Goal: Task Accomplishment & Management: Use online tool/utility

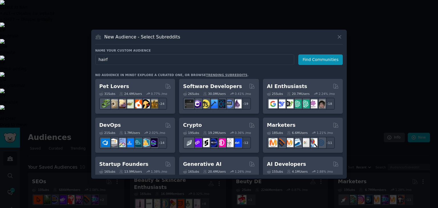
type input "hair"
click button "Find Communities" at bounding box center [321, 60] width 45 height 11
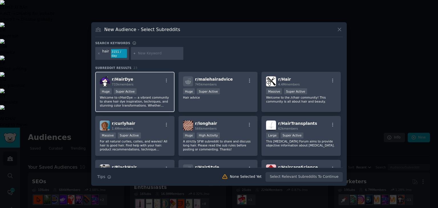
click at [146, 96] on p "Welcome to r/HairDye — a vibrant community to share hair dye inspiration, techn…" at bounding box center [135, 102] width 70 height 12
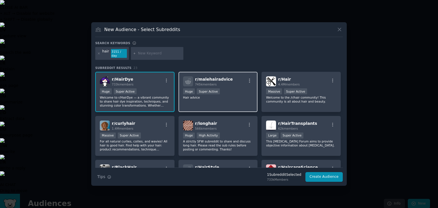
click at [214, 103] on div "r/ malehairadvice 745k members >= 95th percentile for submissions / day Huge Su…" at bounding box center [218, 92] width 79 height 40
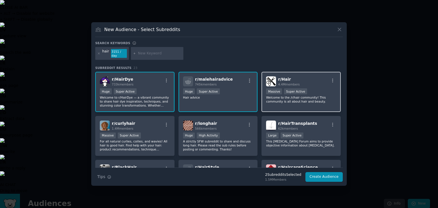
click at [266, 101] on p "Welcome to the /r/hair community! This community is all about hair and beauty." at bounding box center [301, 100] width 70 height 8
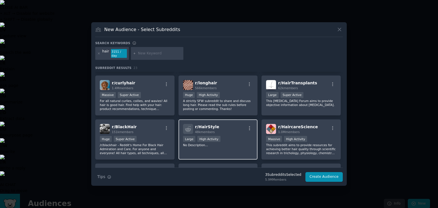
scroll to position [41, 0]
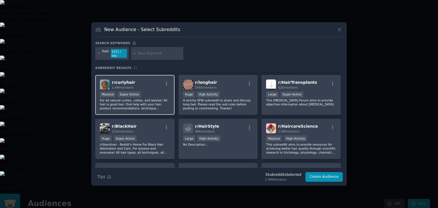
click at [161, 110] on div "r/ curlyhair 1.4M members Massive Super Active For all natural curlies, coilies…" at bounding box center [134, 95] width 79 height 40
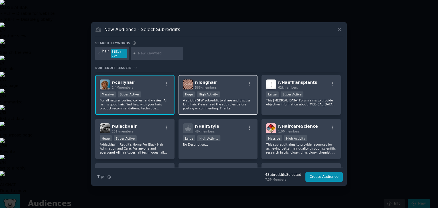
click at [215, 101] on p "A strictly SFW subreddit to share and discuss long hair. Please read the sub ru…" at bounding box center [218, 104] width 70 height 12
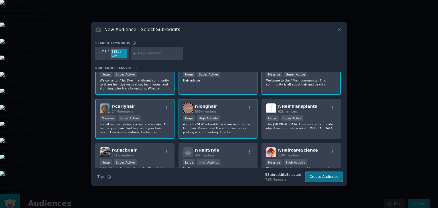
click at [319, 174] on button "Create Audience" at bounding box center [325, 177] width 38 height 10
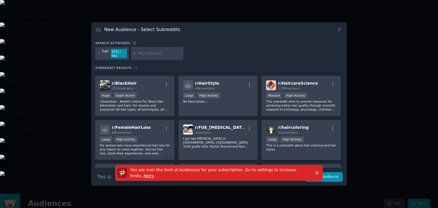
scroll to position [85, 0]
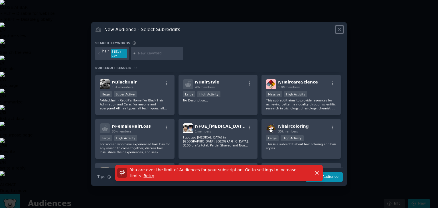
click at [338, 31] on icon at bounding box center [339, 29] width 3 height 3
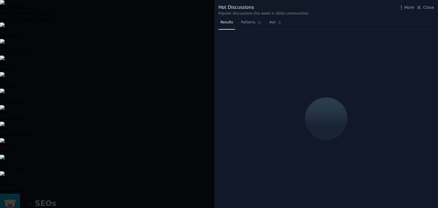
click at [170, 5] on div at bounding box center [219, 104] width 438 height 208
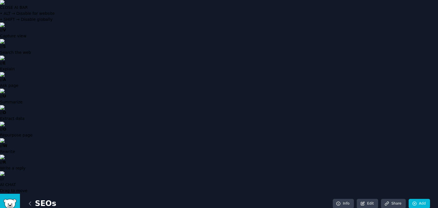
click at [29, 201] on icon at bounding box center [30, 204] width 6 height 6
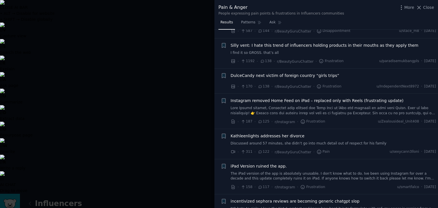
scroll to position [327, 0]
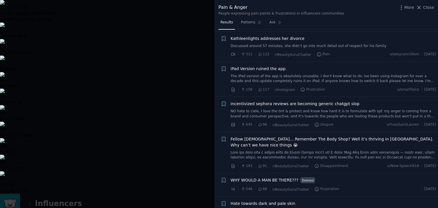
click at [93, 13] on div at bounding box center [219, 104] width 438 height 208
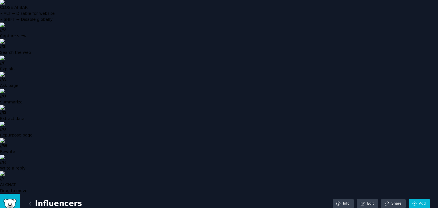
click at [31, 201] on icon at bounding box center [30, 204] width 6 height 6
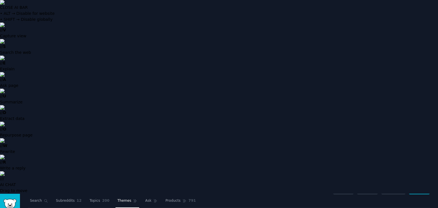
drag, startPoint x: 339, startPoint y: 85, endPoint x: 332, endPoint y: 83, distance: 7.8
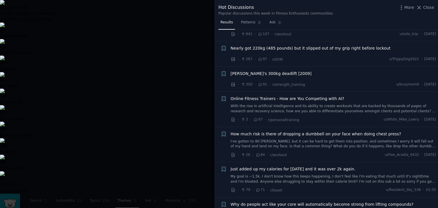
scroll to position [281, 0]
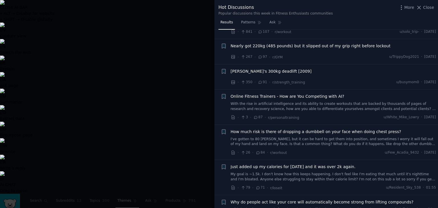
click at [198, 60] on div at bounding box center [219, 104] width 438 height 208
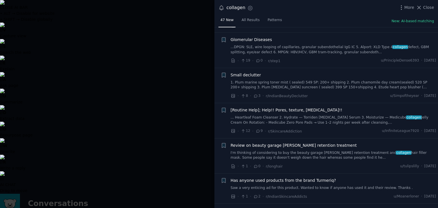
scroll to position [1416, 0]
click at [132, 16] on div at bounding box center [219, 104] width 438 height 208
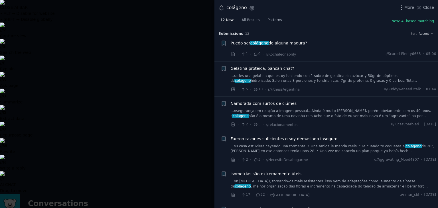
click at [130, 51] on div at bounding box center [219, 104] width 438 height 208
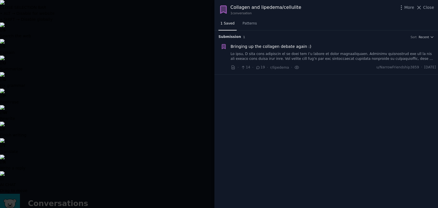
click at [285, 47] on span "Bringing up the collagen debate again :)" at bounding box center [271, 47] width 81 height 6
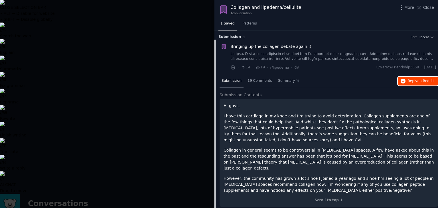
click at [415, 79] on span "Reply on Reddit" at bounding box center [421, 81] width 26 height 5
drag, startPoint x: 160, startPoint y: 13, endPoint x: 130, endPoint y: 32, distance: 35.9
click at [130, 32] on div at bounding box center [219, 104] width 438 height 208
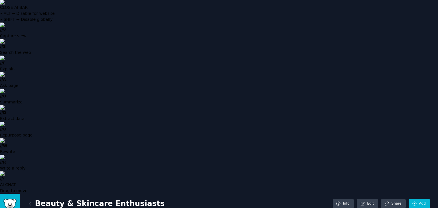
drag, startPoint x: 209, startPoint y: 1, endPoint x: 154, endPoint y: 1, distance: 54.8
